Goal: Navigation & Orientation: Find specific page/section

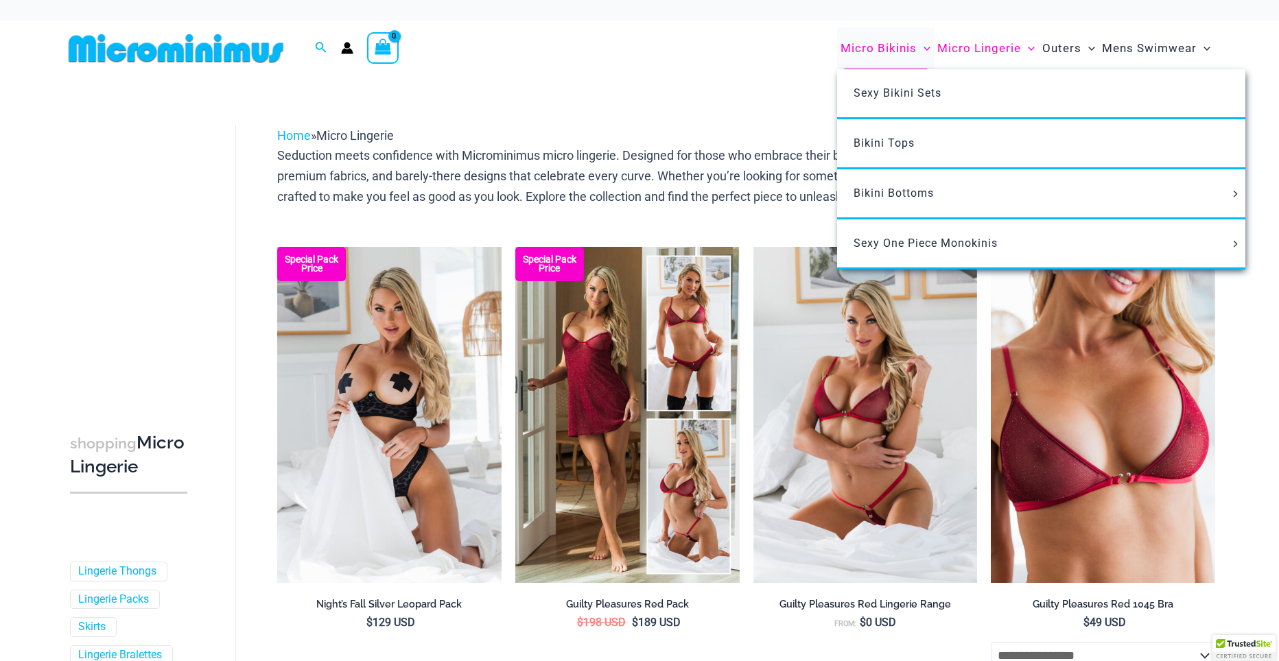
click at [874, 49] on span "Micro Bikinis" at bounding box center [878, 48] width 76 height 35
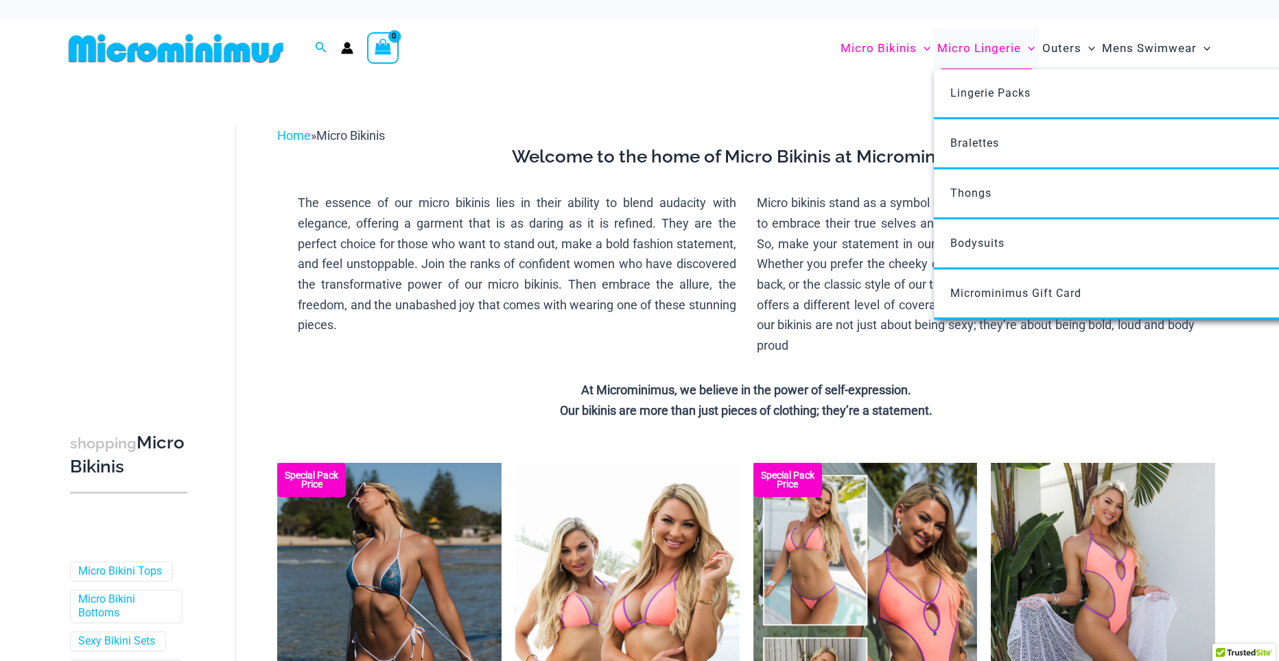
click at [986, 47] on span "Micro Lingerie" at bounding box center [979, 48] width 84 height 35
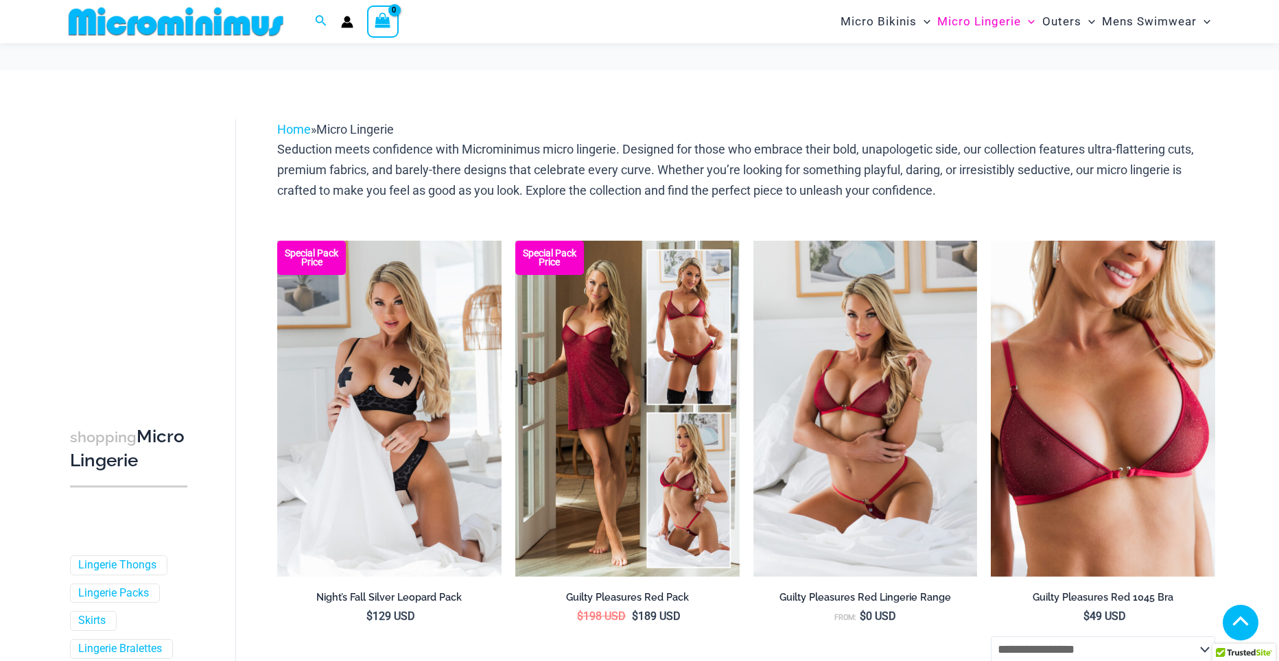
scroll to position [633, 0]
